Goal: Task Accomplishment & Management: Manage account settings

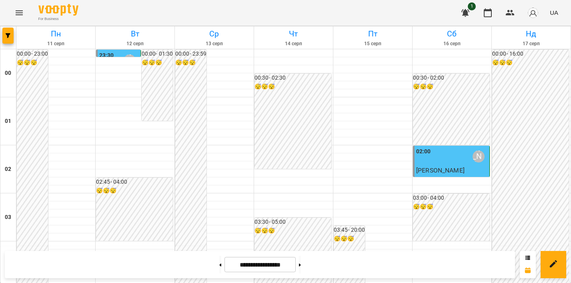
scroll to position [954, 0]
click at [301, 264] on icon at bounding box center [300, 264] width 2 height 3
type input "**********"
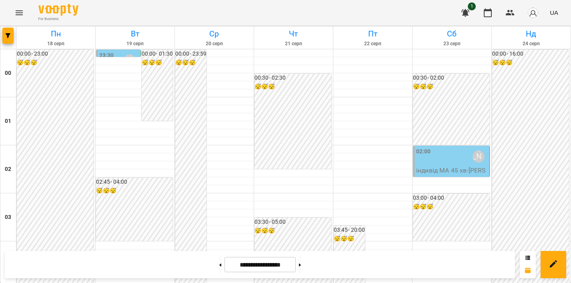
scroll to position [882, 0]
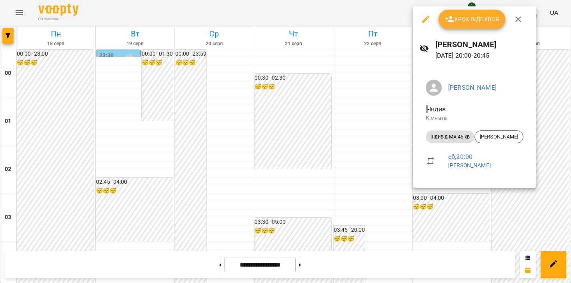
click at [483, 17] on span "Урок відбувся" at bounding box center [472, 19] width 54 height 10
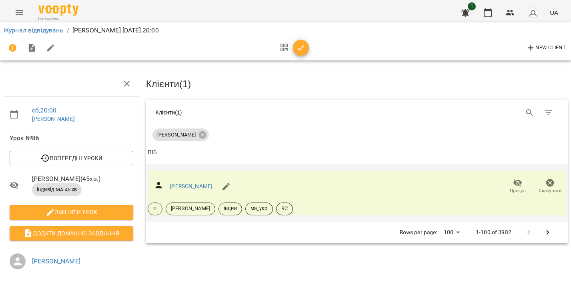
click at [550, 184] on icon "button" at bounding box center [550, 183] width 8 height 8
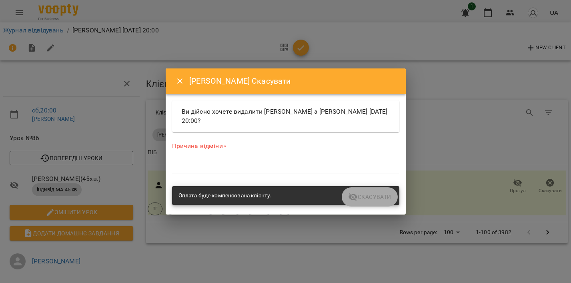
click at [251, 165] on textarea at bounding box center [285, 167] width 227 height 8
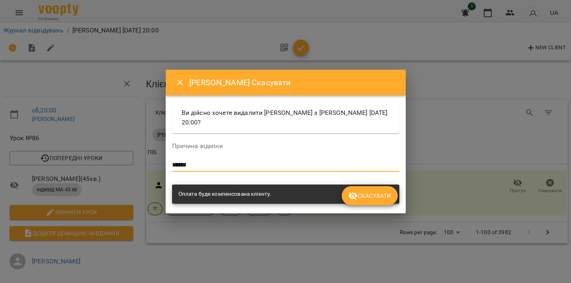
type textarea "******"
click at [384, 186] on button "Скасувати" at bounding box center [370, 195] width 56 height 19
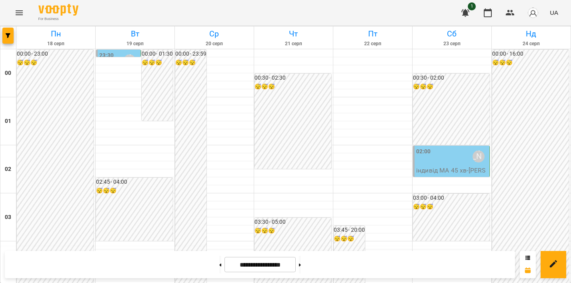
scroll to position [798, 0]
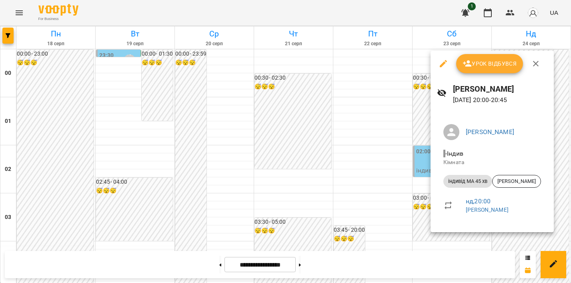
click at [501, 62] on span "Урок відбувся" at bounding box center [489, 64] width 54 height 10
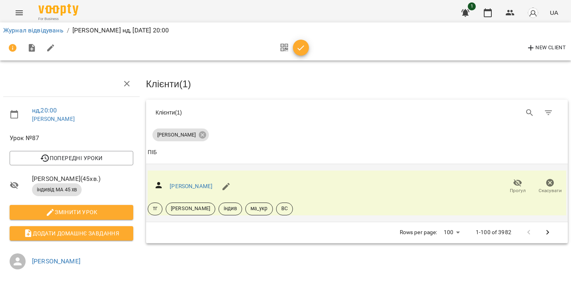
click at [550, 180] on icon "button" at bounding box center [550, 183] width 8 height 8
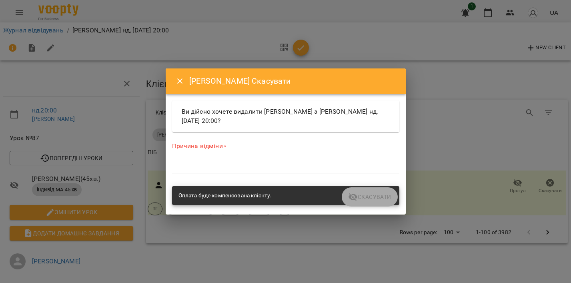
click at [272, 150] on label "Причина відміни *" at bounding box center [285, 146] width 227 height 9
click at [197, 171] on div "*" at bounding box center [285, 166] width 227 height 13
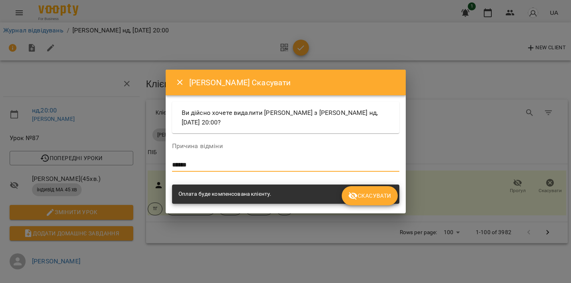
type textarea "******"
click at [367, 192] on span "Скасувати" at bounding box center [369, 196] width 43 height 10
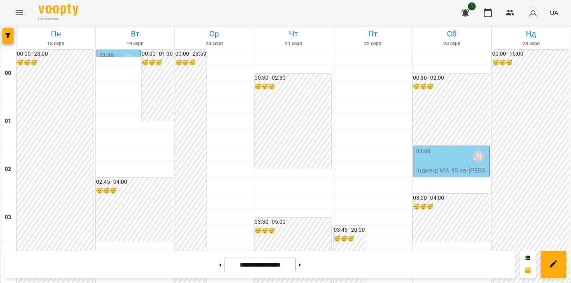
scroll to position [954, 0]
click at [20, 13] on icon "Menu" at bounding box center [19, 13] width 10 height 10
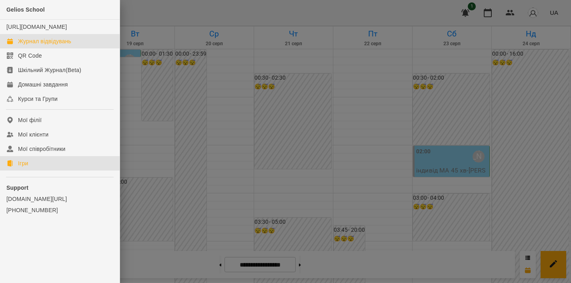
click at [23, 167] on div "Ігри" at bounding box center [23, 163] width 10 height 8
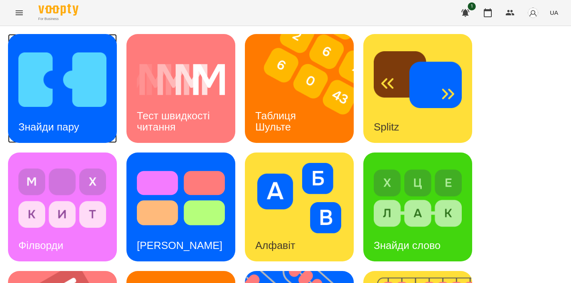
click at [66, 125] on h3 "Знайди пару" at bounding box center [48, 127] width 61 height 12
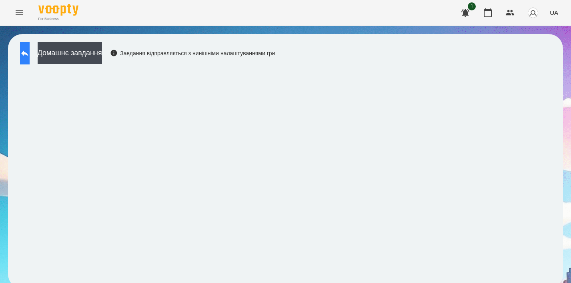
click at [30, 47] on button at bounding box center [25, 53] width 10 height 22
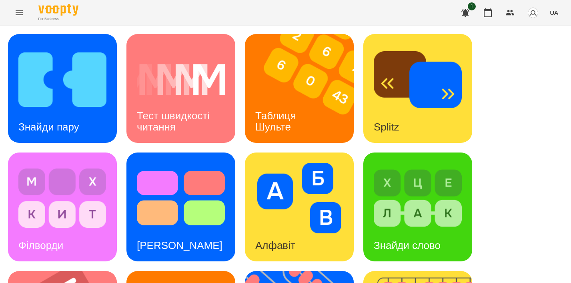
scroll to position [211, 0]
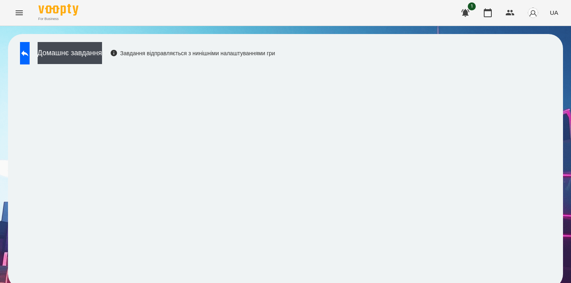
scroll to position [6, 0]
click at [30, 42] on button at bounding box center [25, 53] width 10 height 22
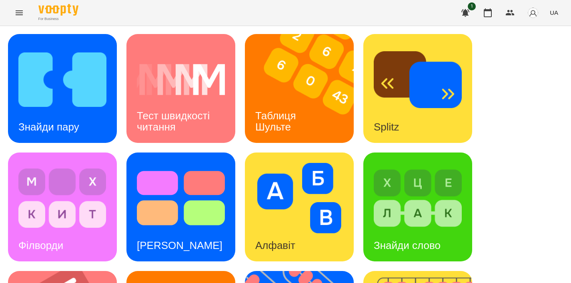
scroll to position [207, 0]
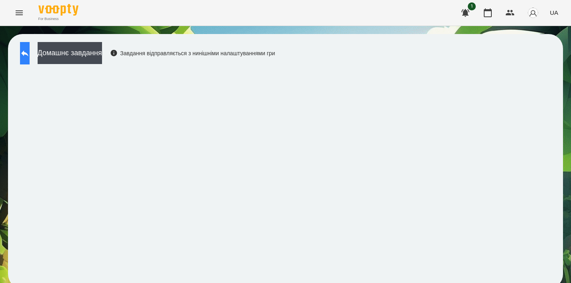
click at [28, 53] on icon at bounding box center [24, 53] width 7 height 6
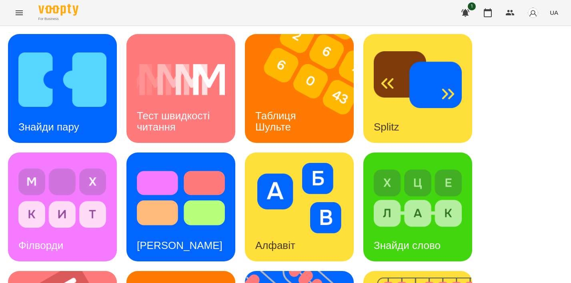
scroll to position [332, 0]
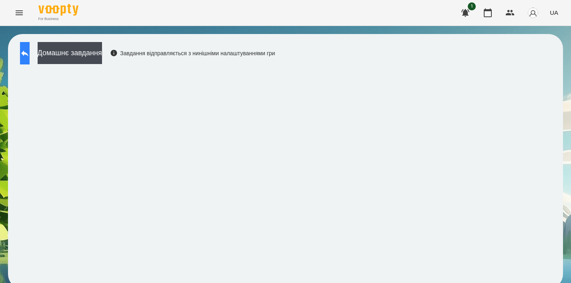
click at [24, 53] on button at bounding box center [25, 53] width 10 height 22
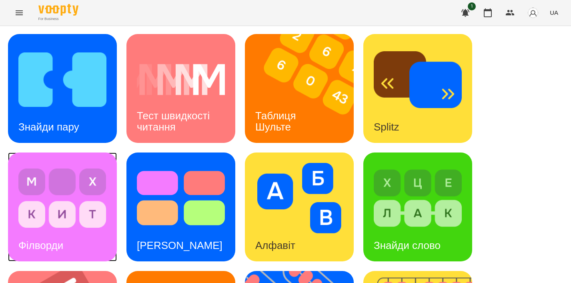
click at [79, 188] on img at bounding box center [62, 198] width 88 height 70
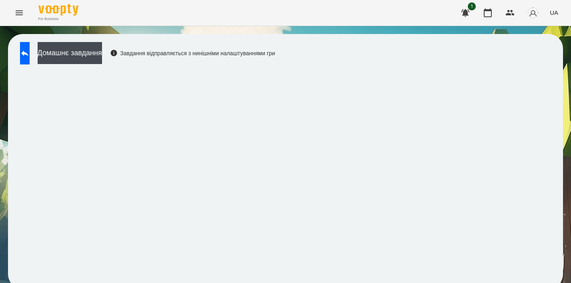
click at [21, 12] on icon "Menu" at bounding box center [19, 12] width 7 height 5
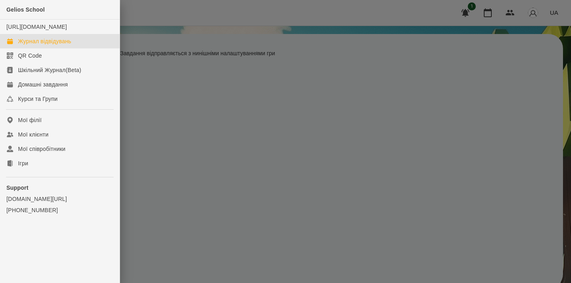
click at [54, 45] on div "Журнал відвідувань" at bounding box center [44, 41] width 53 height 8
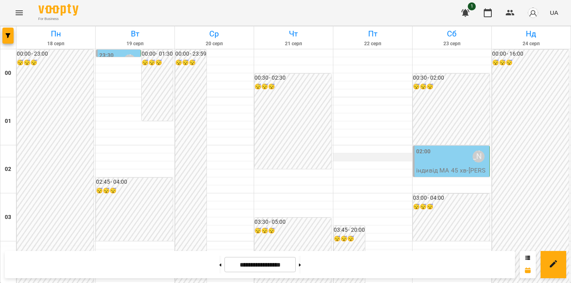
click at [367, 156] on div at bounding box center [372, 157] width 79 height 8
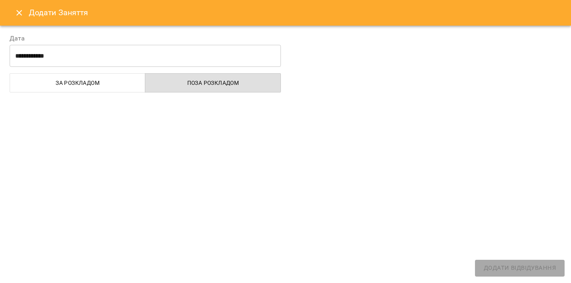
select select "**********"
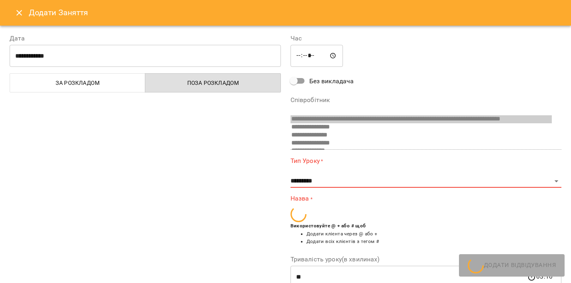
scroll to position [442, 0]
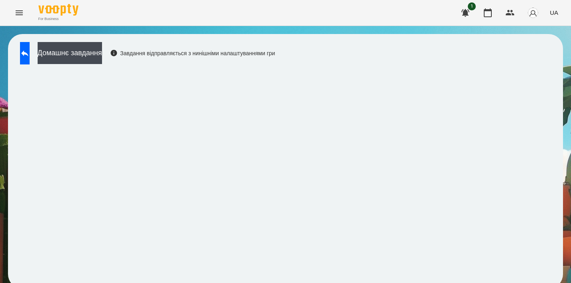
scroll to position [6, 0]
click at [20, 14] on icon "Menu" at bounding box center [19, 13] width 10 height 10
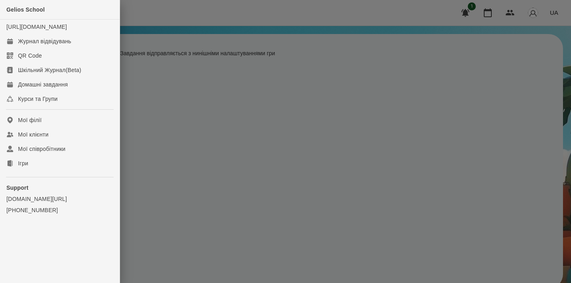
click at [20, 14] on div "Gelios School" at bounding box center [60, 10] width 120 height 20
click at [64, 45] on div "Журнал відвідувань" at bounding box center [44, 41] width 53 height 8
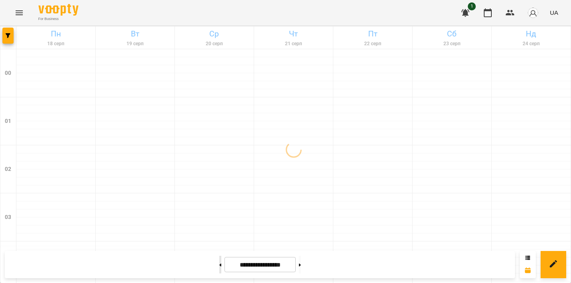
click at [219, 260] on button at bounding box center [220, 265] width 2 height 18
type input "**********"
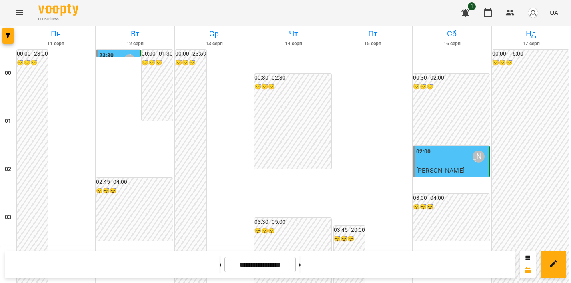
scroll to position [762, 0]
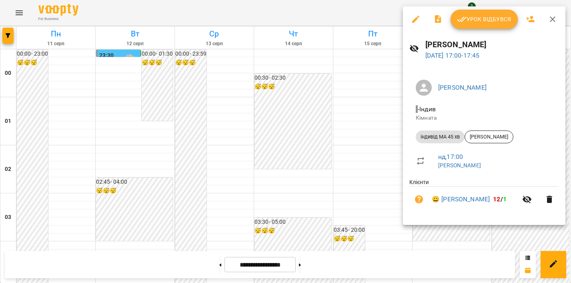
click at [482, 15] on span "Урок відбувся" at bounding box center [484, 19] width 54 height 10
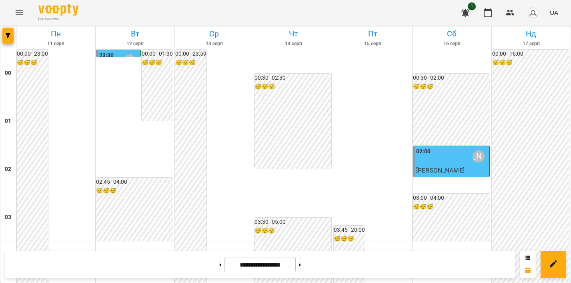
scroll to position [824, 0]
click at [20, 10] on icon "Menu" at bounding box center [19, 13] width 10 height 10
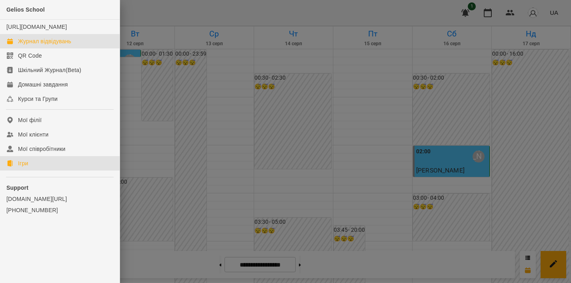
click at [28, 170] on link "Ігри" at bounding box center [60, 163] width 120 height 14
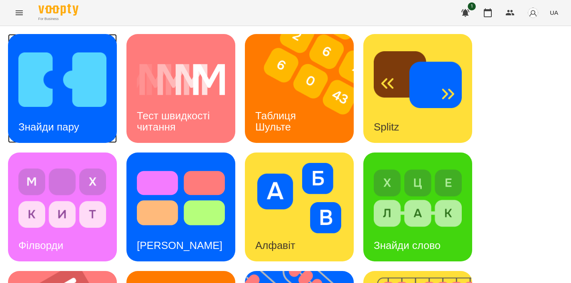
click at [60, 96] on img at bounding box center [62, 79] width 88 height 70
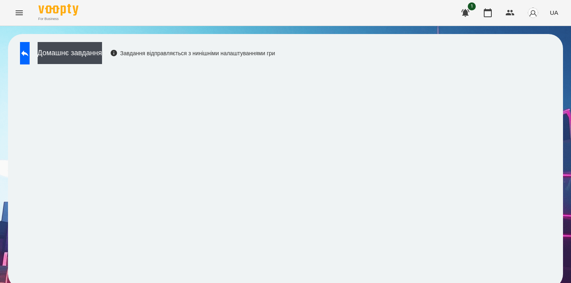
scroll to position [6, 0]
click at [30, 48] on icon at bounding box center [25, 53] width 10 height 10
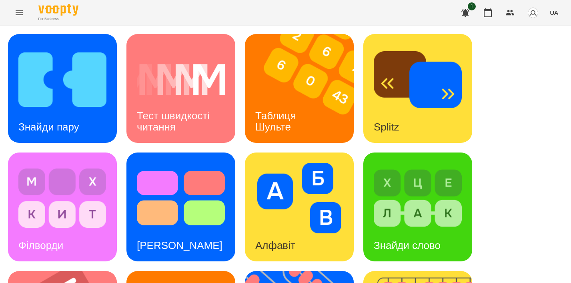
scroll to position [212, 0]
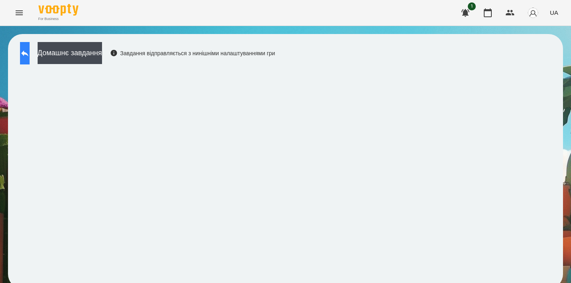
click at [30, 49] on icon at bounding box center [25, 53] width 10 height 10
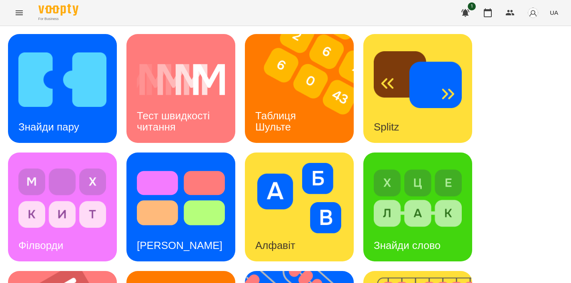
scroll to position [154, 0]
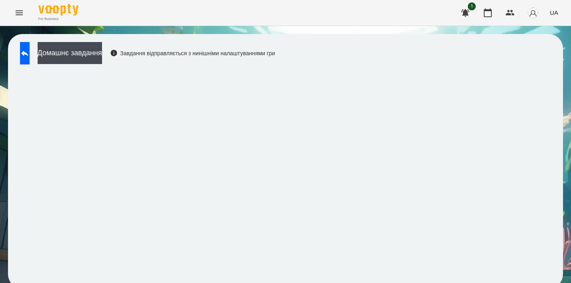
scroll to position [6, 0]
click at [30, 48] on icon at bounding box center [25, 53] width 10 height 10
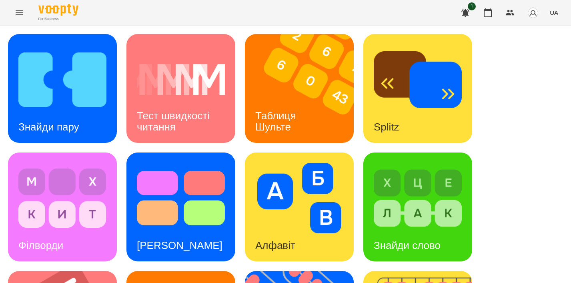
scroll to position [342, 0]
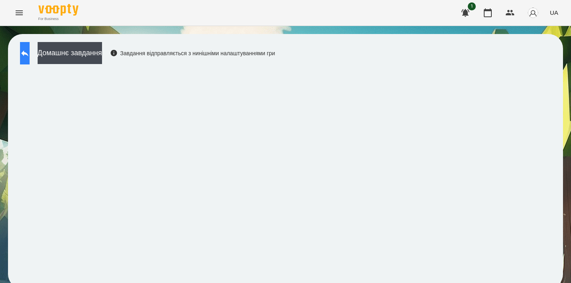
click at [28, 48] on button at bounding box center [25, 53] width 10 height 22
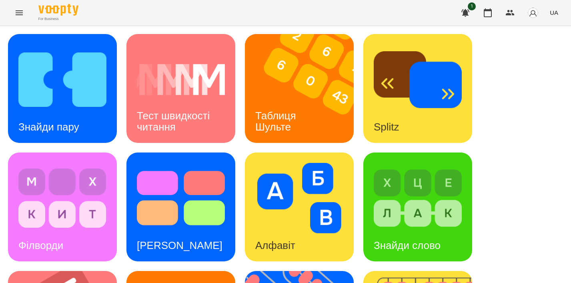
scroll to position [342, 0]
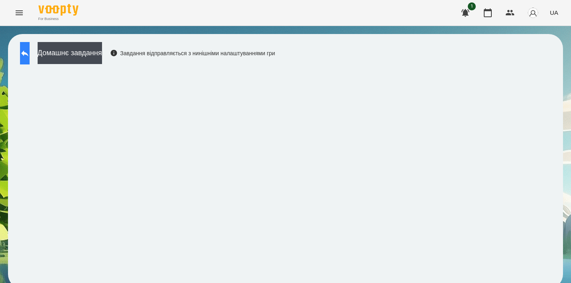
click at [29, 44] on button at bounding box center [25, 53] width 10 height 22
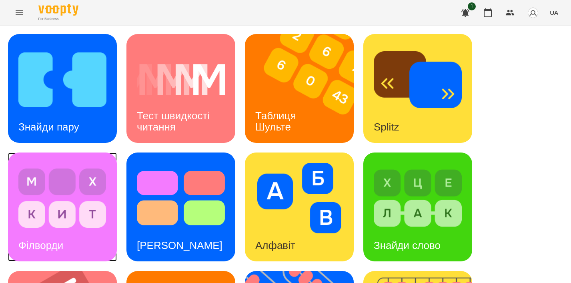
click at [67, 197] on img at bounding box center [62, 198] width 88 height 70
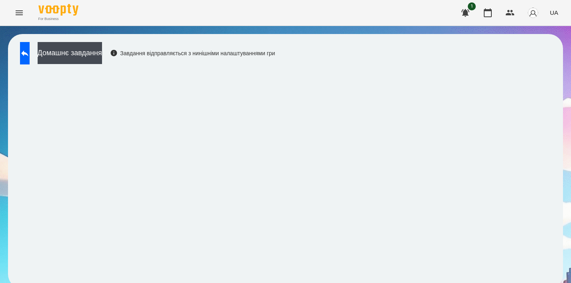
scroll to position [6, 0]
click at [28, 50] on icon at bounding box center [24, 53] width 7 height 6
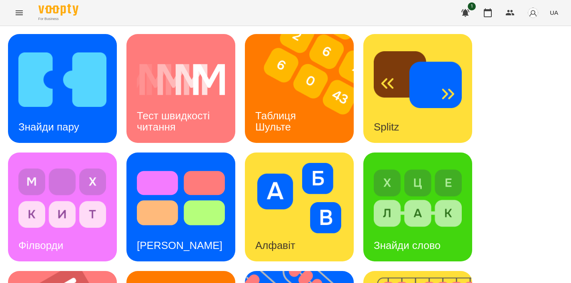
scroll to position [329, 0]
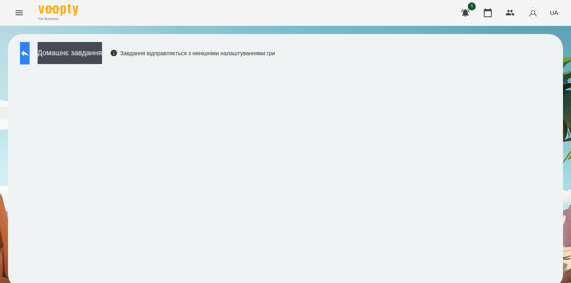
click at [30, 54] on icon at bounding box center [25, 53] width 10 height 10
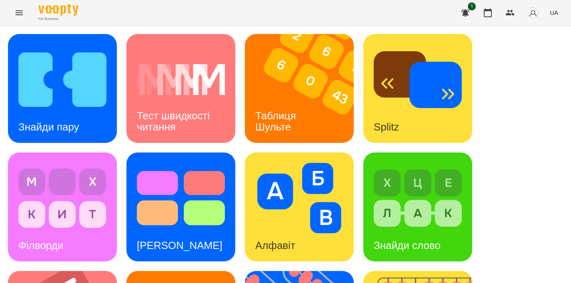
scroll to position [333, 0]
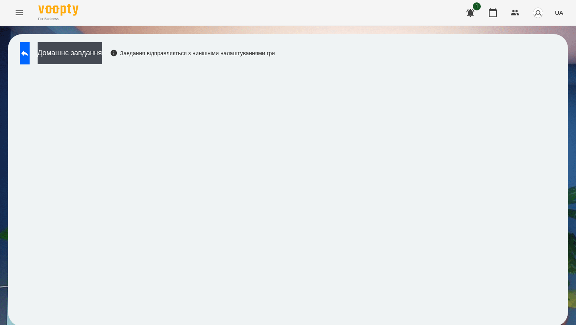
scroll to position [2, 0]
click at [30, 60] on button at bounding box center [25, 53] width 10 height 22
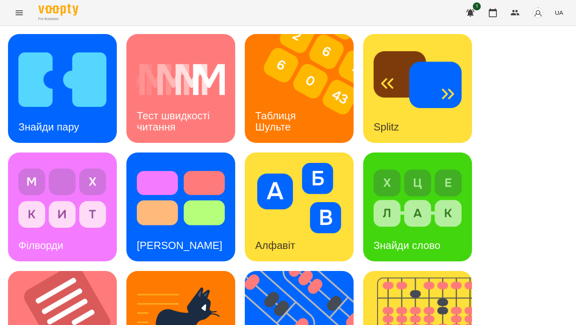
scroll to position [300, 0]
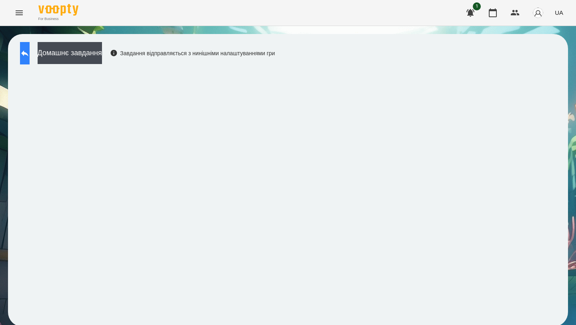
click at [30, 58] on icon at bounding box center [25, 53] width 10 height 10
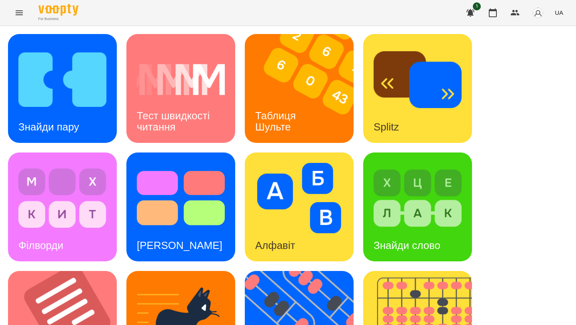
scroll to position [300, 0]
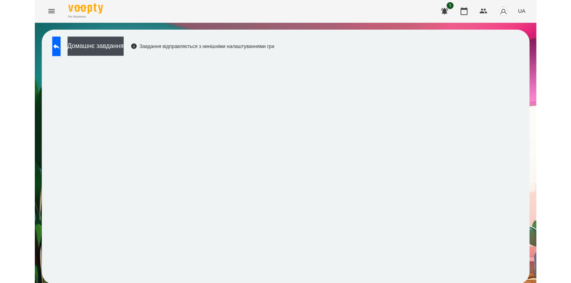
scroll to position [1, 0]
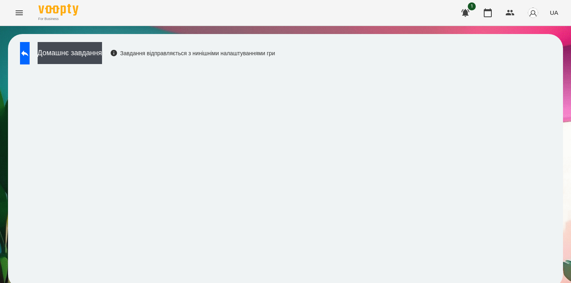
click at [19, 11] on icon "Menu" at bounding box center [19, 13] width 10 height 10
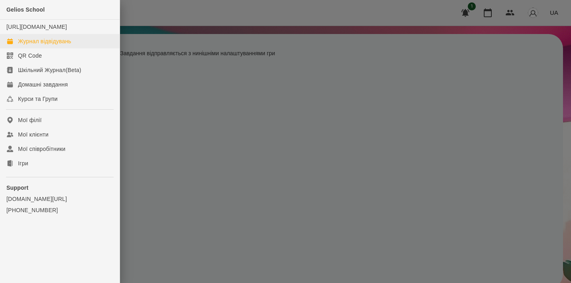
click at [48, 45] on div "Журнал відвідувань" at bounding box center [44, 41] width 53 height 8
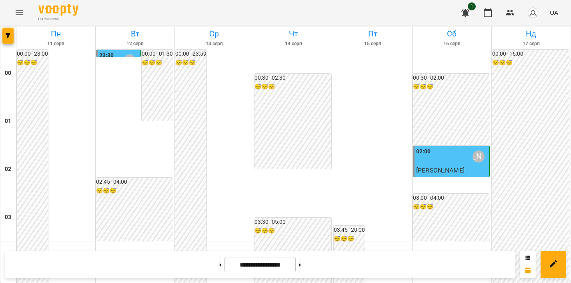
scroll to position [753, 0]
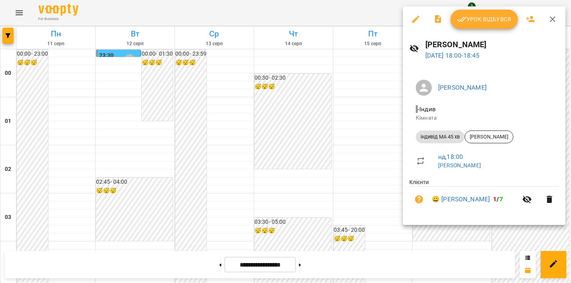
click at [501, 24] on button "Урок відбувся" at bounding box center [483, 19] width 67 height 19
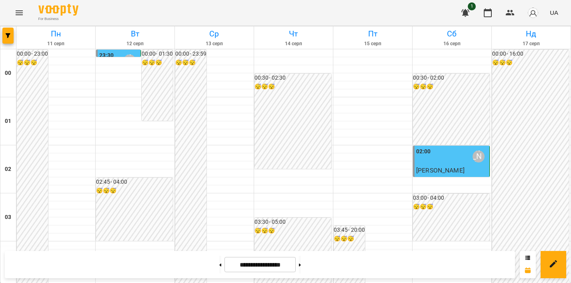
scroll to position [954, 0]
